Goal: Navigation & Orientation: Find specific page/section

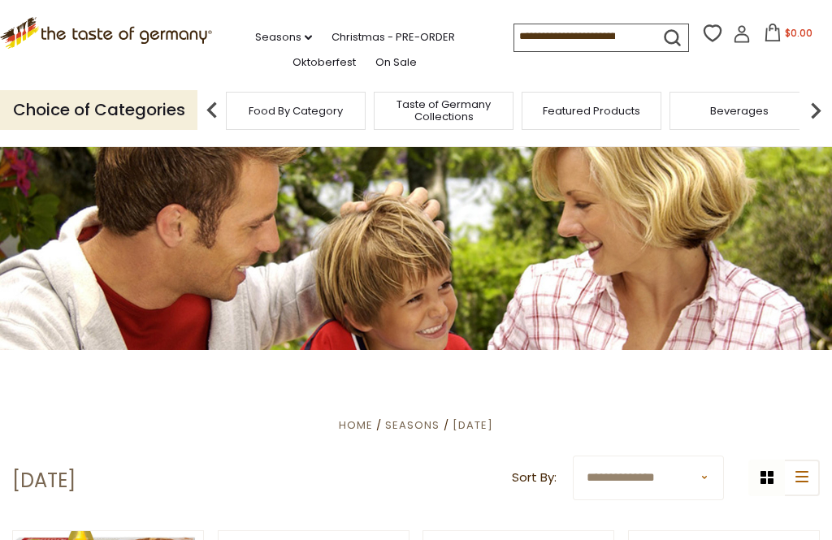
click at [809, 106] on img at bounding box center [815, 110] width 32 height 32
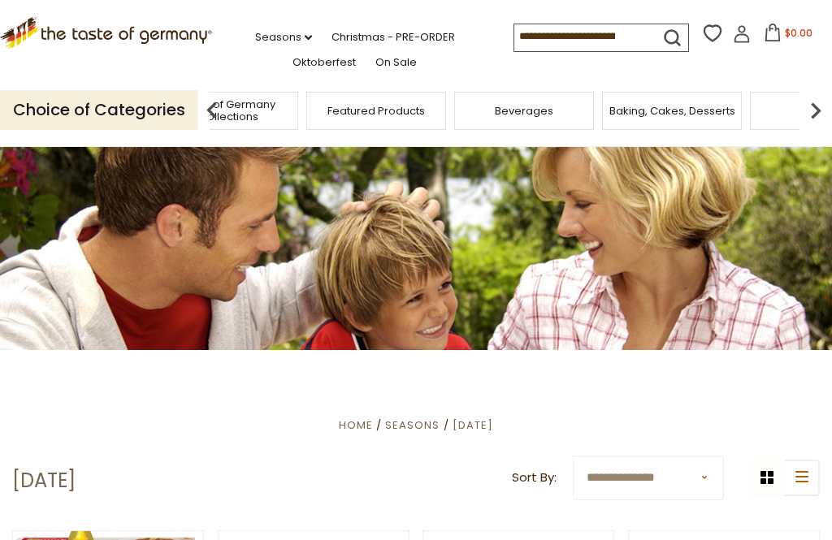
click at [808, 108] on img at bounding box center [815, 110] width 32 height 32
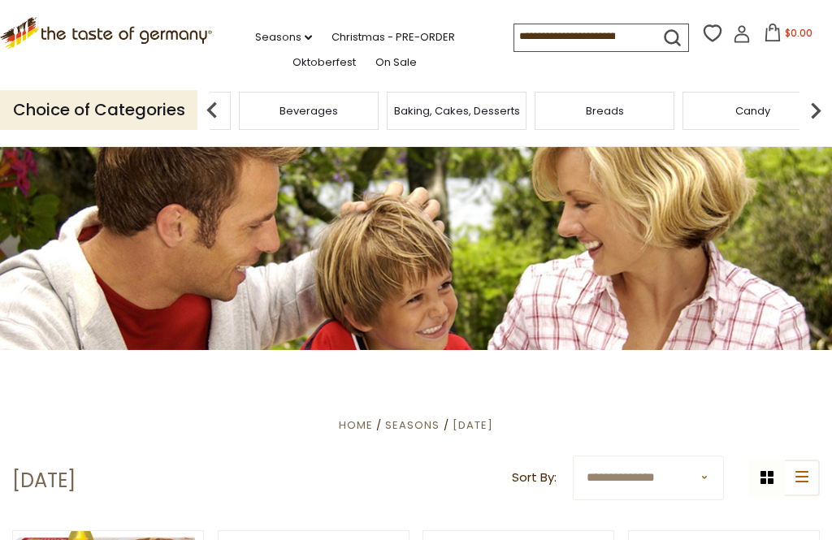
click at [810, 109] on img at bounding box center [815, 110] width 32 height 32
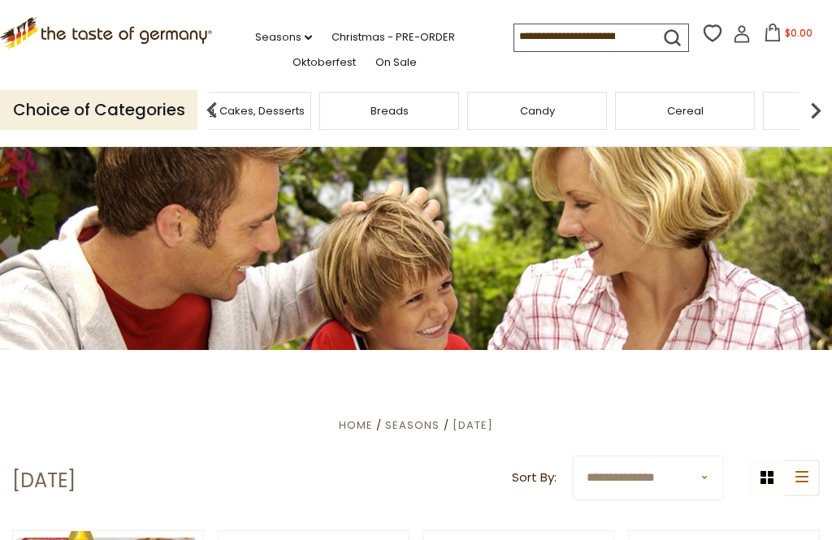
click at [807, 109] on img at bounding box center [815, 110] width 32 height 32
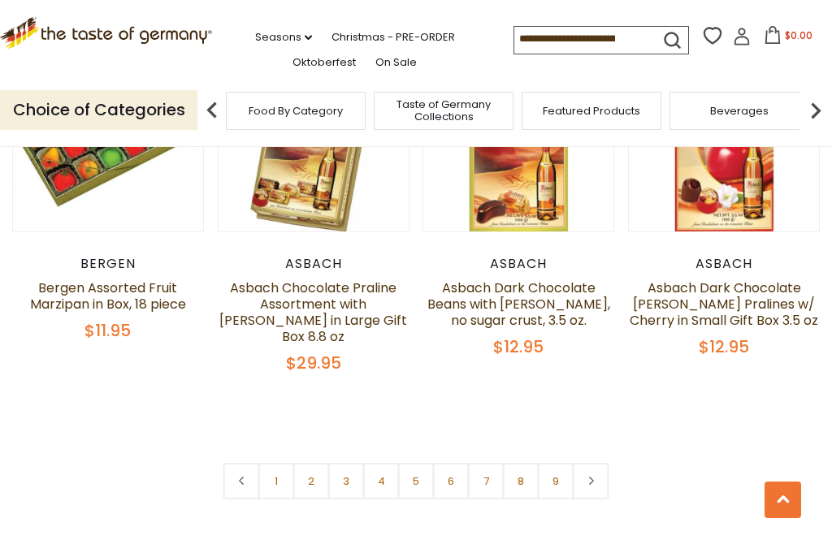
scroll to position [3496, 0]
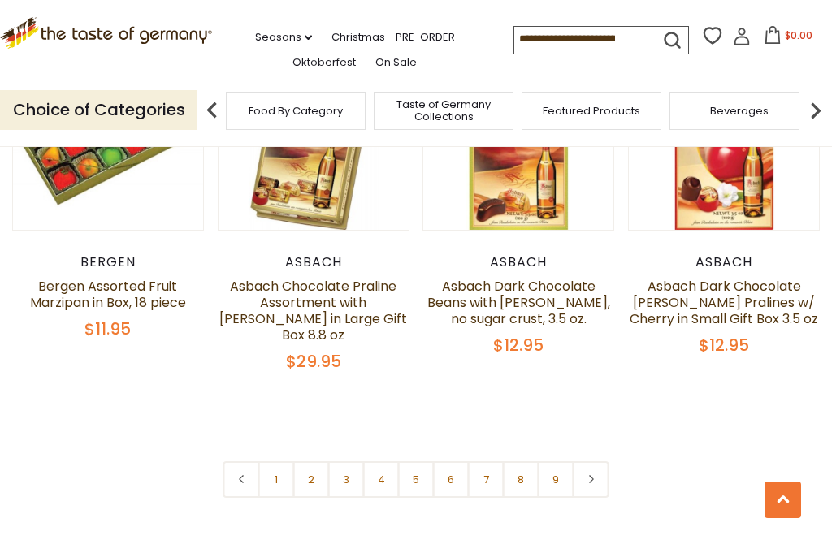
click at [602, 461] on link at bounding box center [591, 479] width 37 height 37
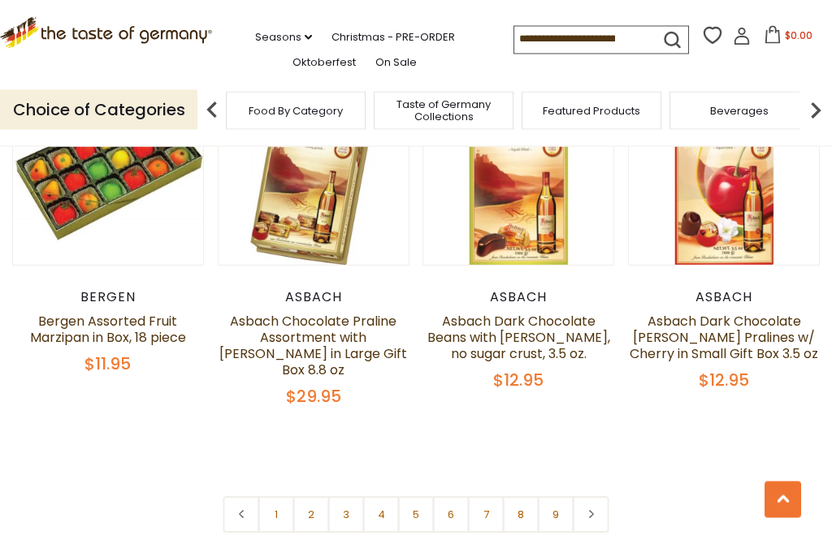
scroll to position [3463, 0]
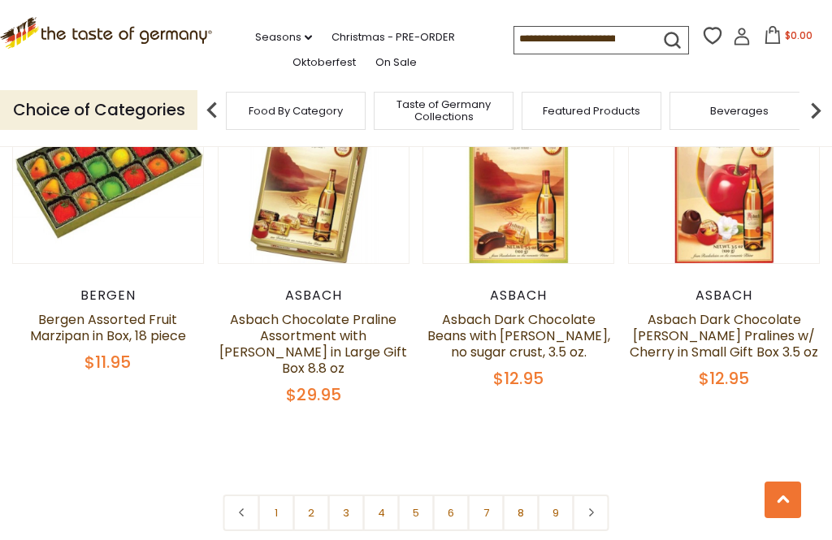
click at [595, 509] on icon at bounding box center [591, 513] width 10 height 8
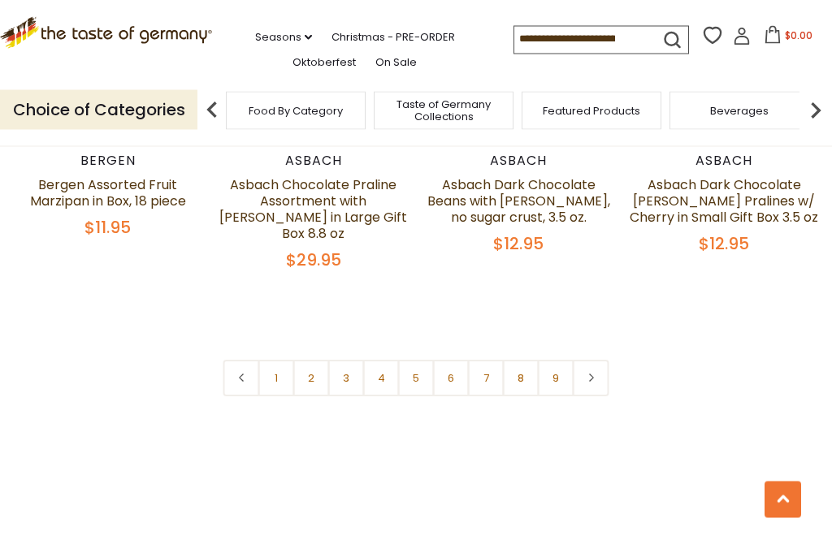
scroll to position [3598, 0]
click at [599, 360] on link at bounding box center [591, 378] width 37 height 37
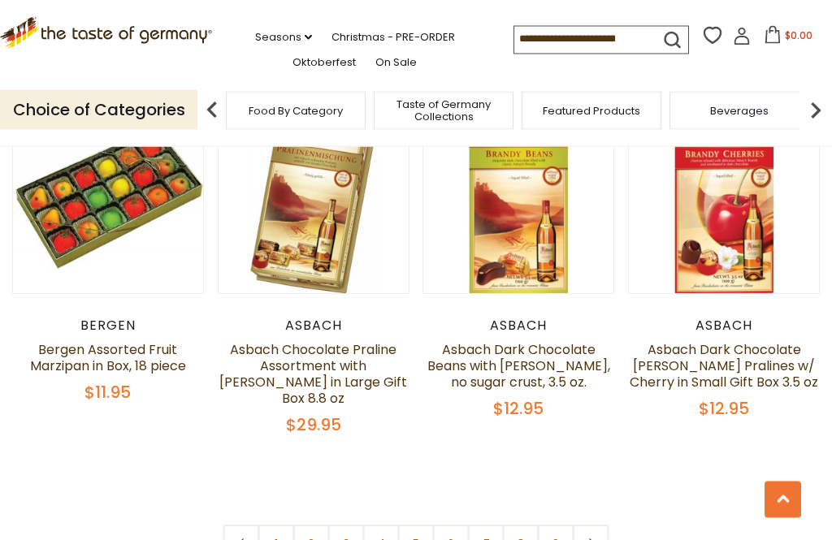
scroll to position [3433, 0]
click at [595, 539] on icon at bounding box center [591, 543] width 10 height 8
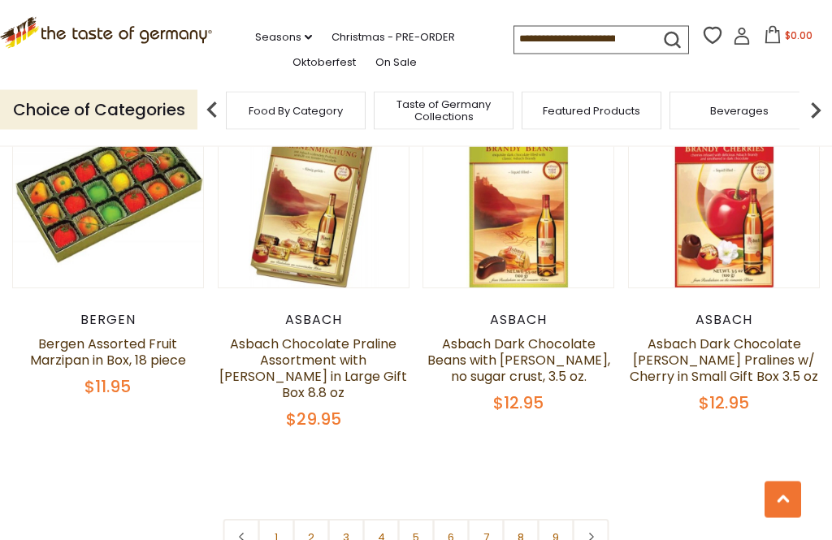
scroll to position [3440, 0]
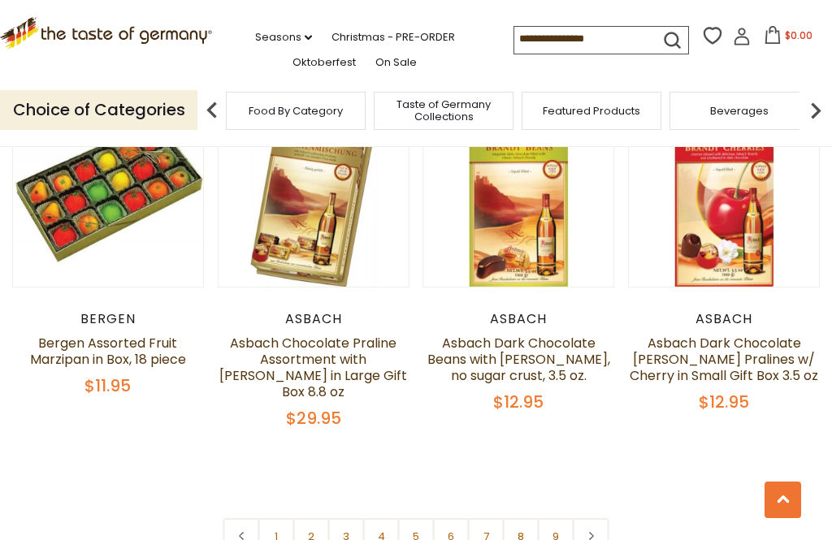
click at [590, 518] on link at bounding box center [591, 536] width 37 height 37
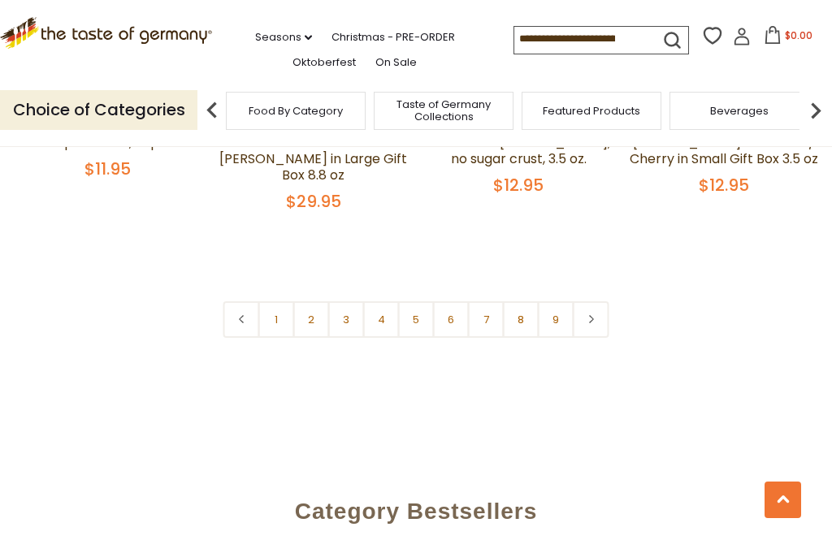
scroll to position [3656, 0]
click at [599, 302] on link at bounding box center [591, 320] width 37 height 37
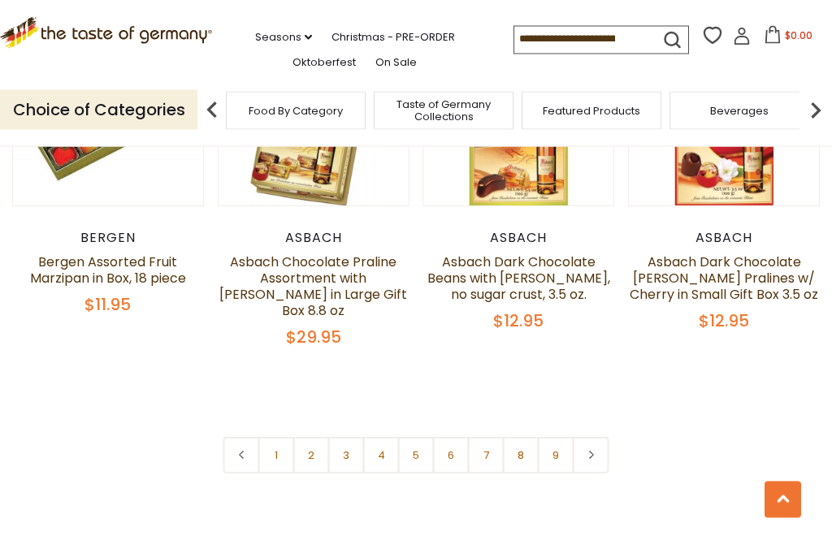
scroll to position [3521, 0]
click at [599, 437] on link at bounding box center [591, 455] width 37 height 37
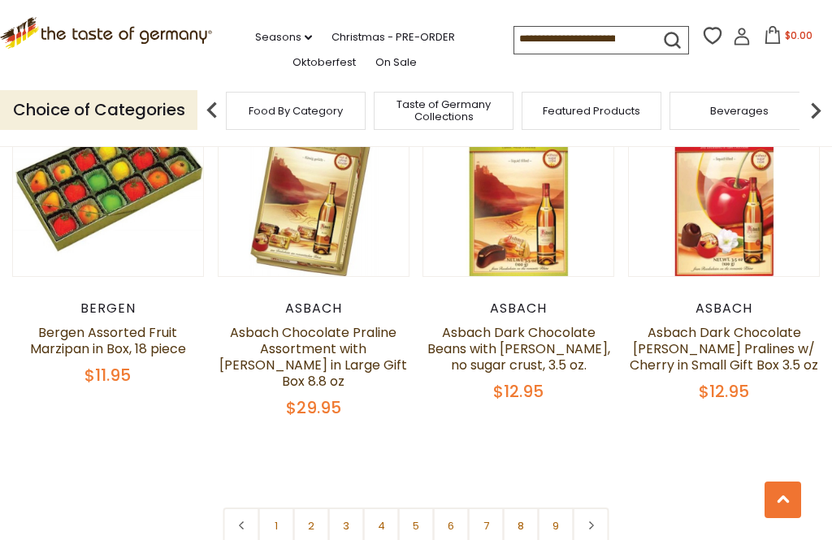
scroll to position [3449, 0]
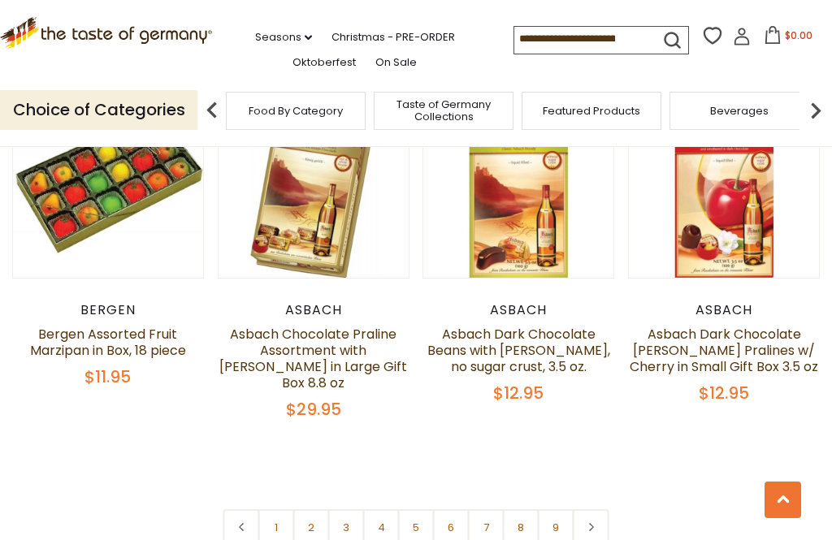
click at [596, 509] on link at bounding box center [591, 527] width 37 height 37
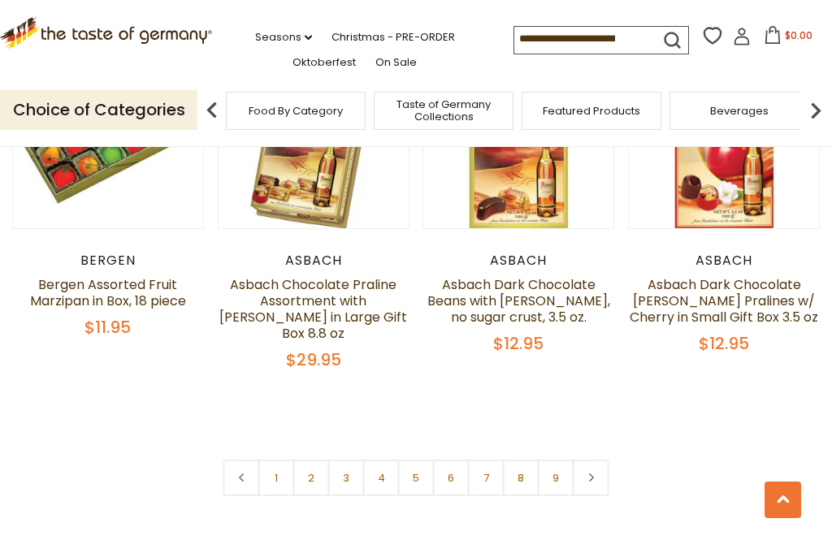
scroll to position [3499, 0]
click at [595, 473] on icon at bounding box center [591, 477] width 10 height 8
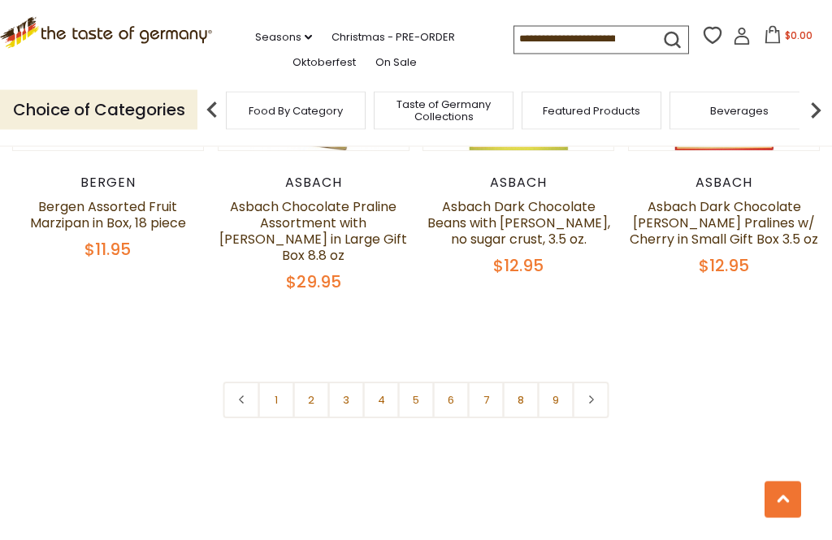
scroll to position [3577, 0]
click at [593, 395] on icon at bounding box center [591, 399] width 10 height 8
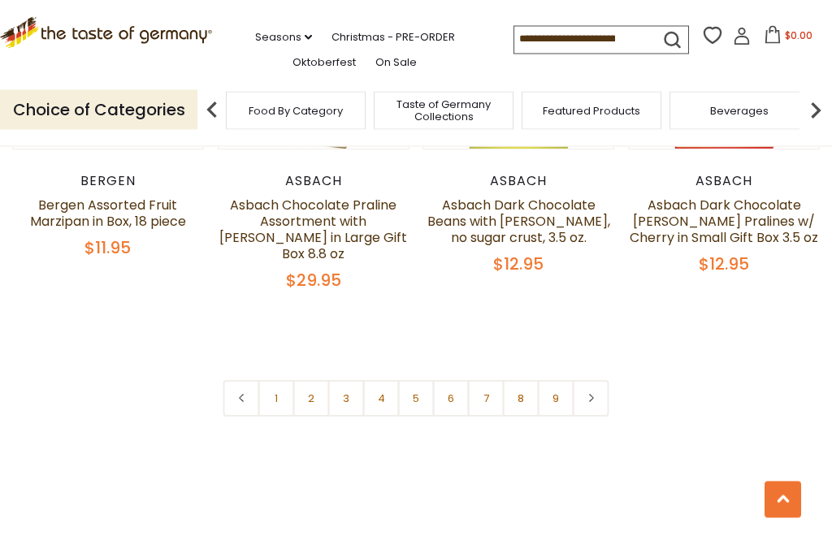
scroll to position [3578, 0]
click at [599, 380] on link at bounding box center [591, 398] width 37 height 37
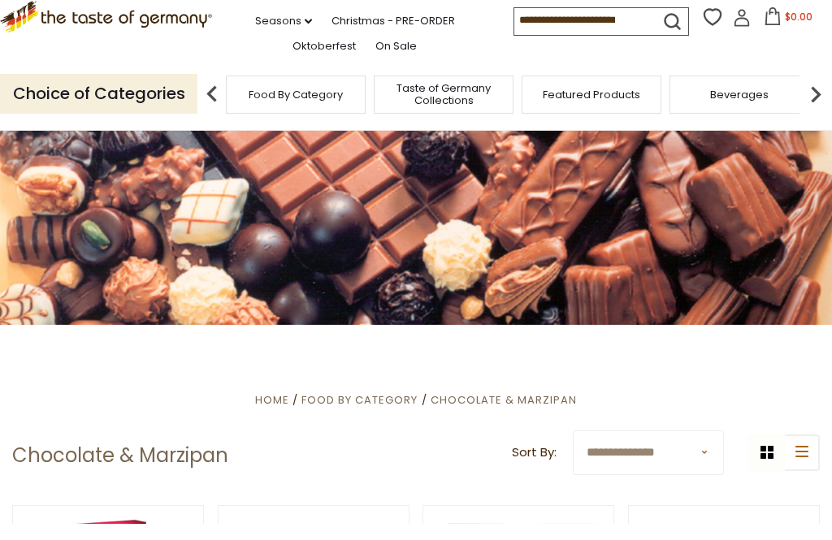
scroll to position [28, 0]
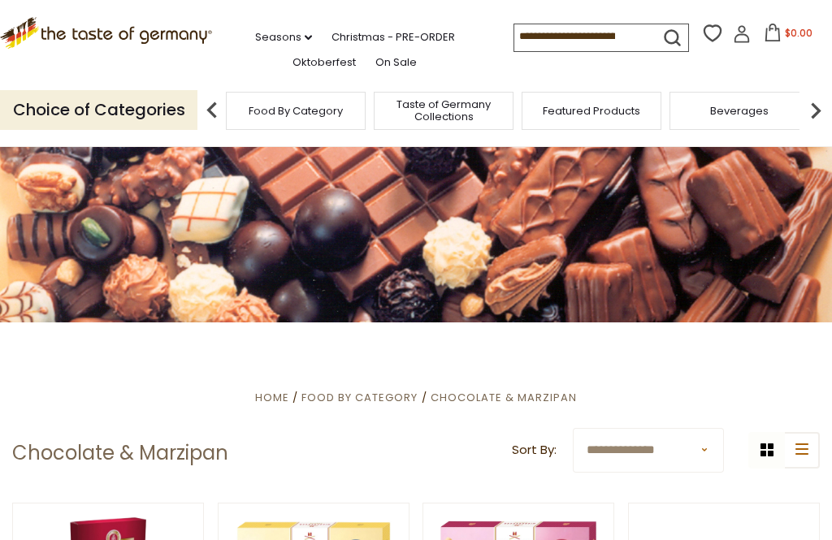
click at [662, 459] on select "**********" at bounding box center [648, 450] width 151 height 45
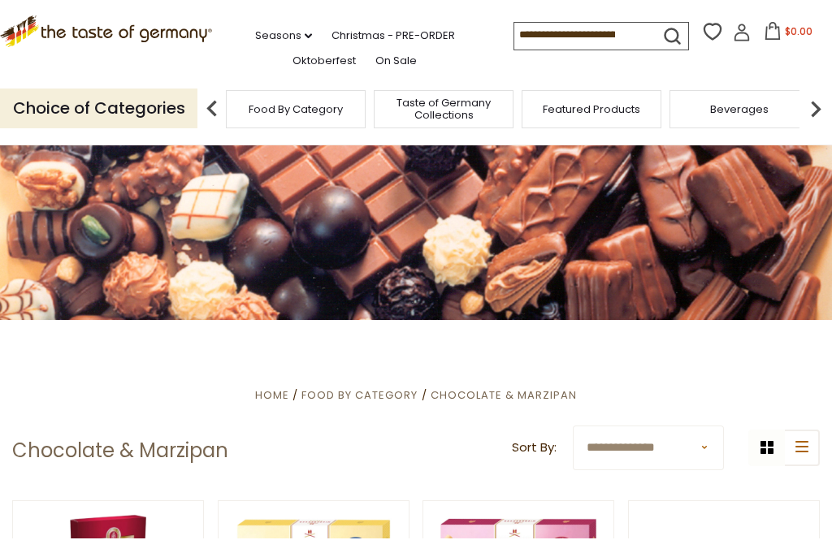
select select "**********"
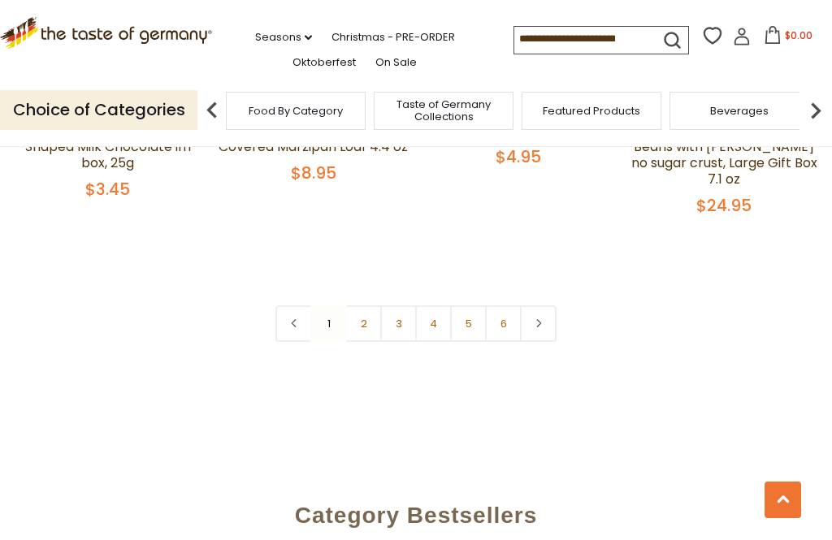
scroll to position [3564, 0]
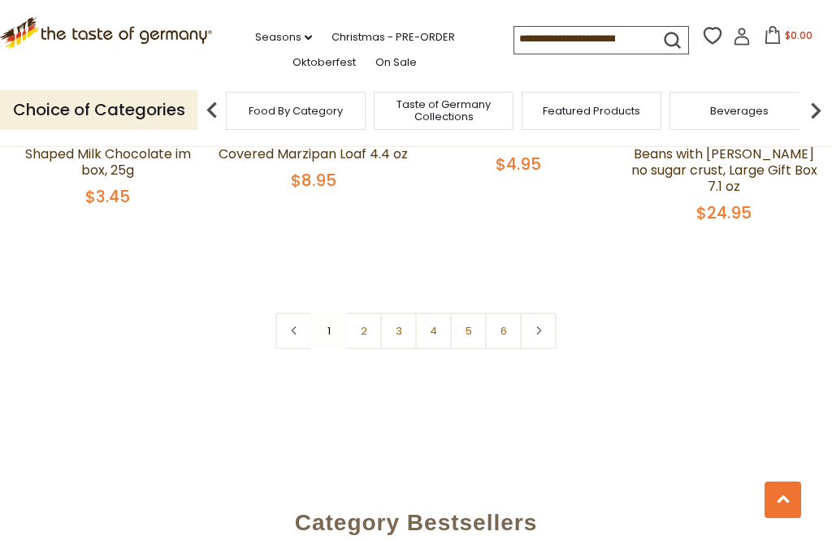
click at [539, 318] on link at bounding box center [538, 331] width 37 height 37
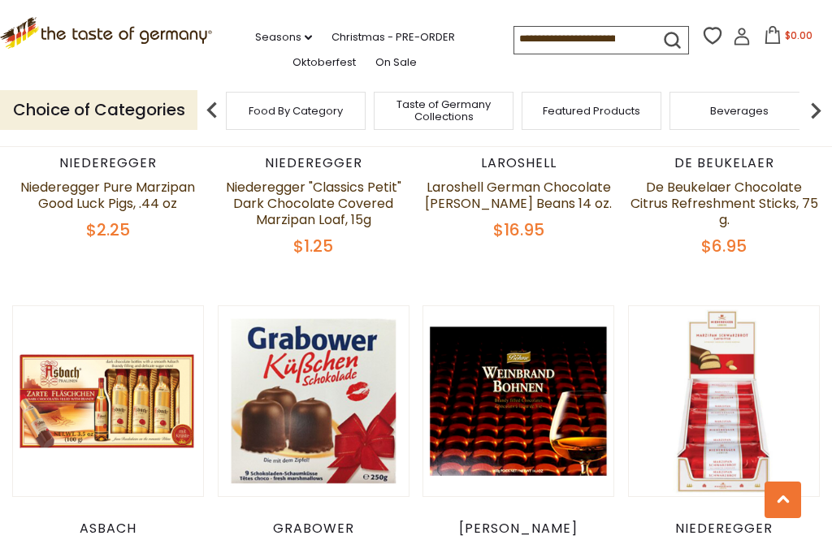
scroll to position [602, 0]
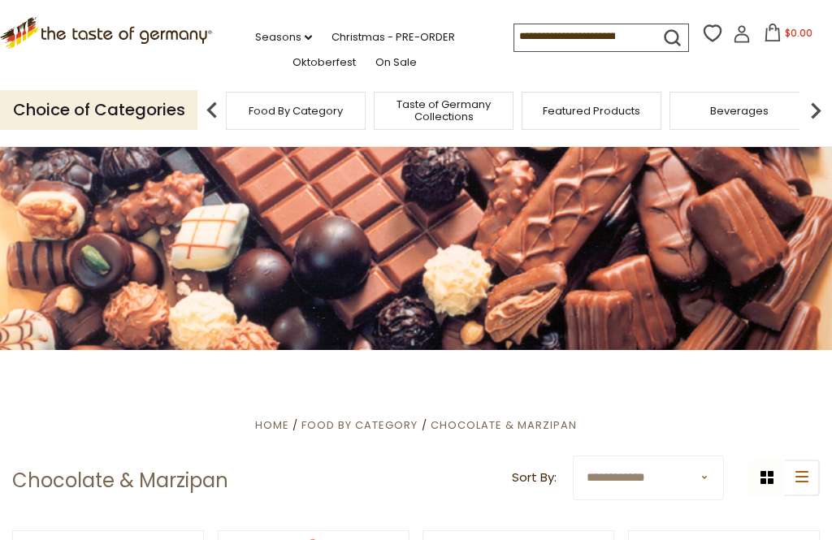
click at [814, 111] on img at bounding box center [815, 110] width 32 height 32
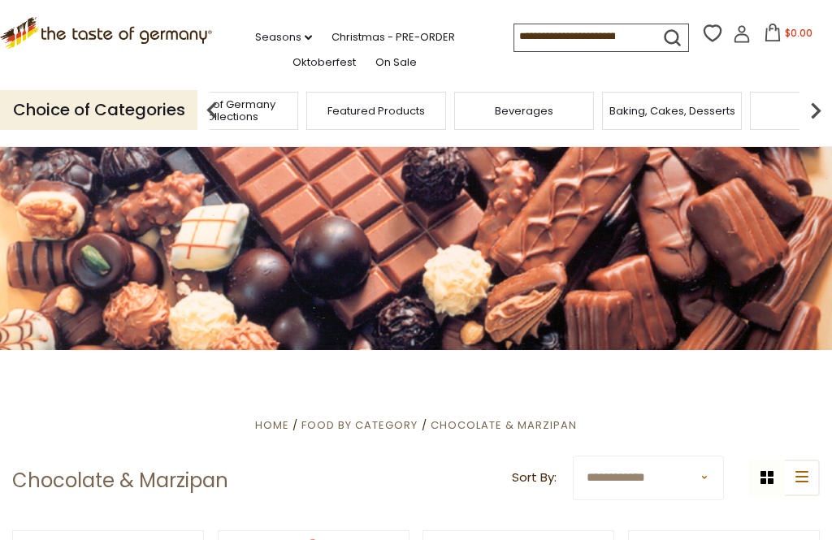
click at [814, 104] on img at bounding box center [815, 110] width 32 height 32
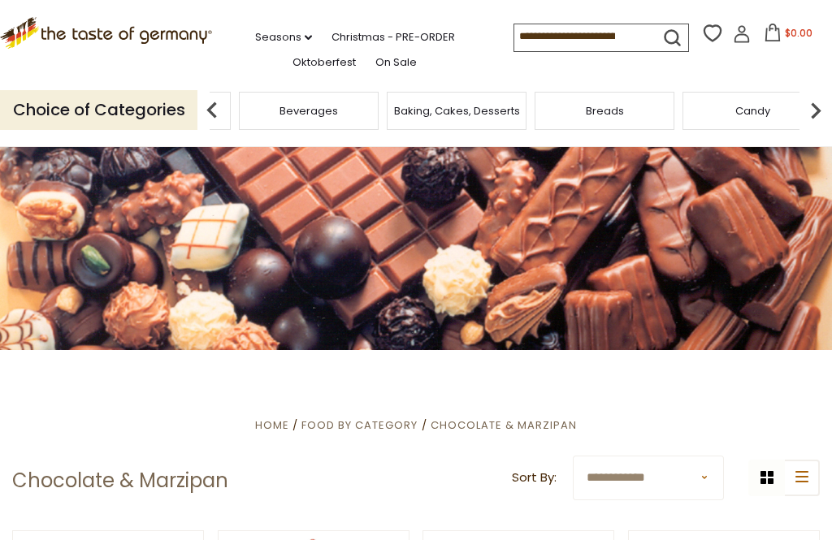
click at [807, 108] on img at bounding box center [815, 110] width 32 height 32
